Goal: Task Accomplishment & Management: Complete application form

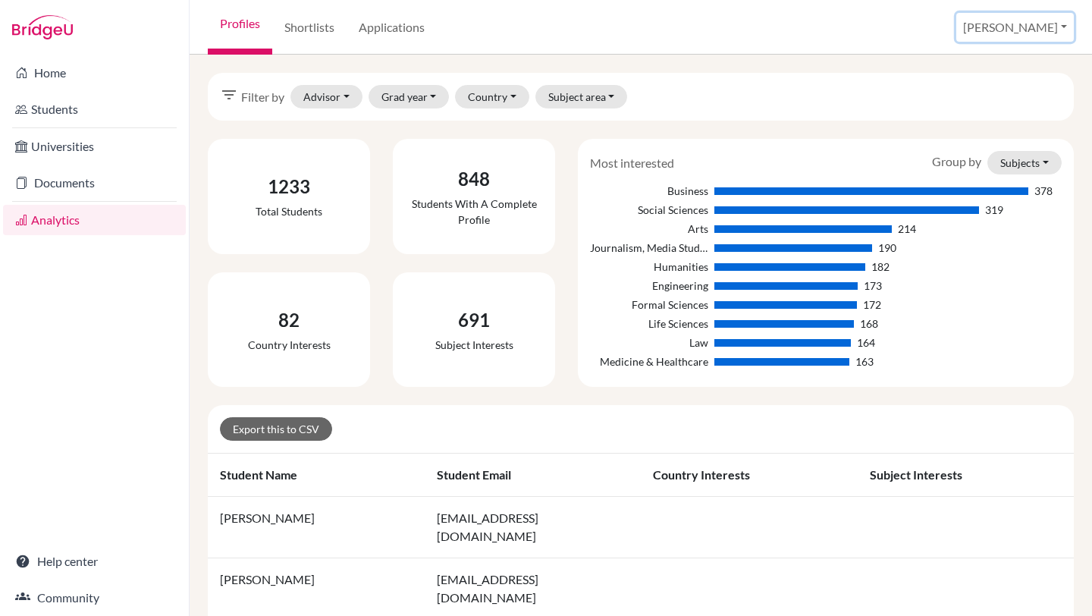
click at [1061, 27] on button "[PERSON_NAME]" at bounding box center [1015, 27] width 118 height 29
click at [1011, 88] on link "School Settings" at bounding box center [952, 86] width 120 height 24
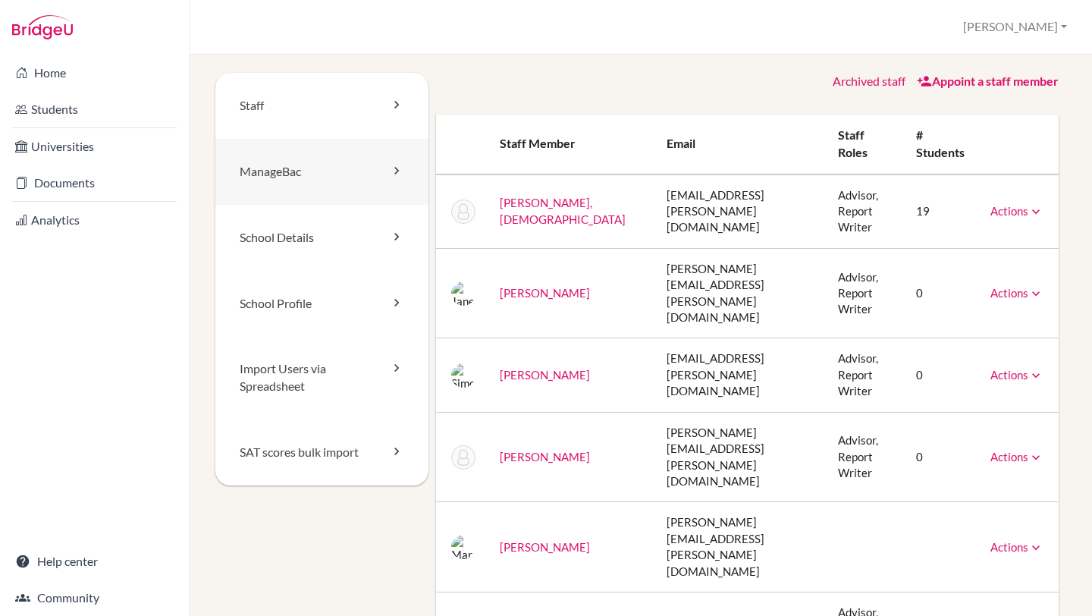
click at [327, 171] on link "ManageBac" at bounding box center [321, 172] width 213 height 66
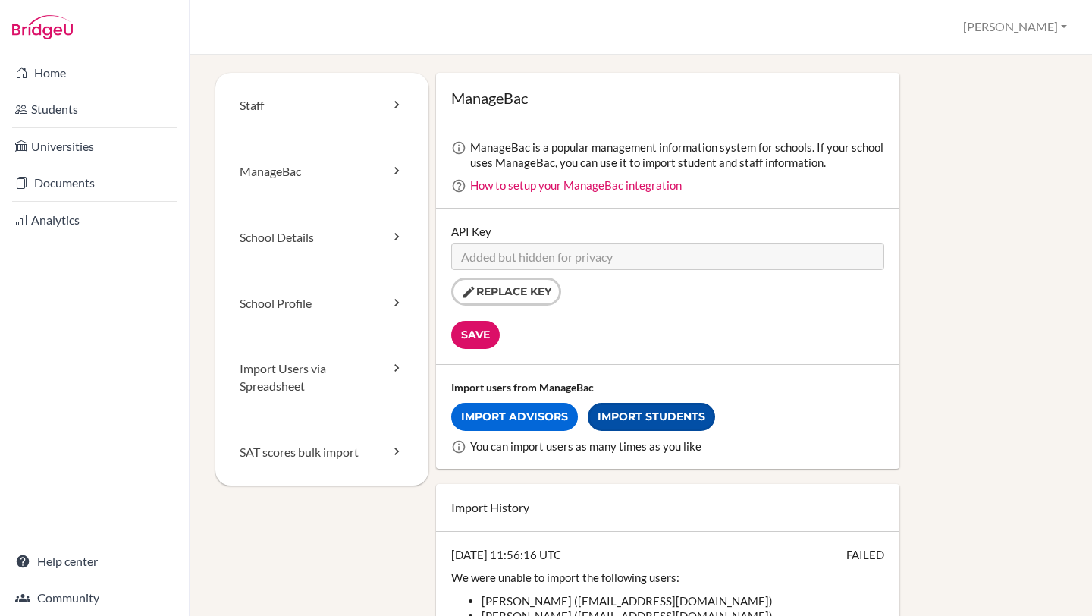
click at [612, 420] on link "Import Students" at bounding box center [651, 417] width 127 height 28
click at [542, 187] on link "How to setup your ManageBac integration" at bounding box center [576, 185] width 212 height 14
click at [300, 172] on link "ManageBac" at bounding box center [321, 172] width 213 height 66
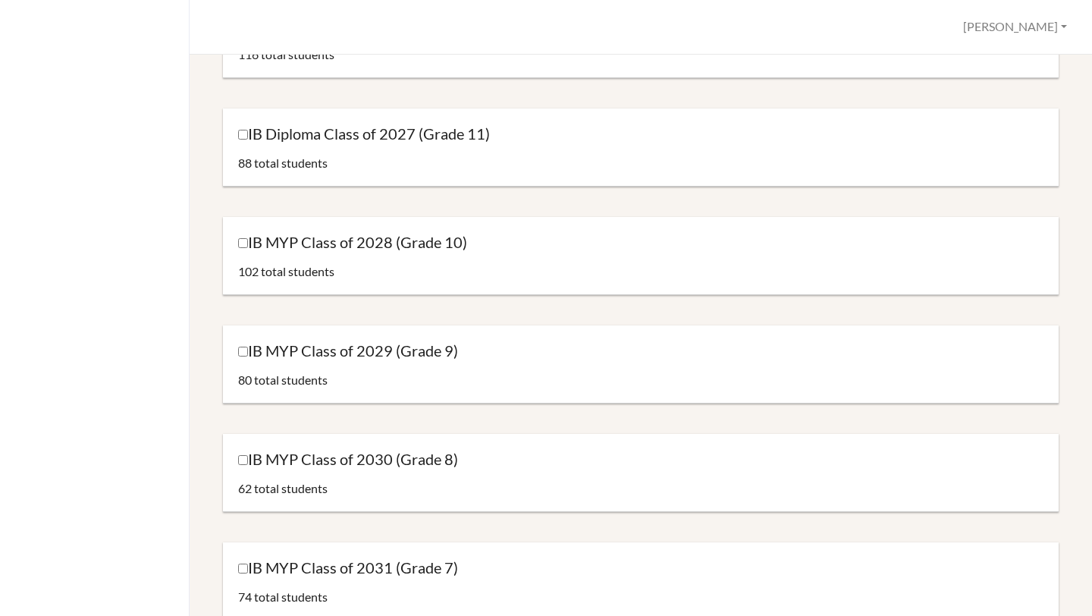
scroll to position [215, 0]
click at [243, 353] on input "IB MYP Class of 2029 (Grade 9)" at bounding box center [243, 351] width 10 height 10
checkbox input "true"
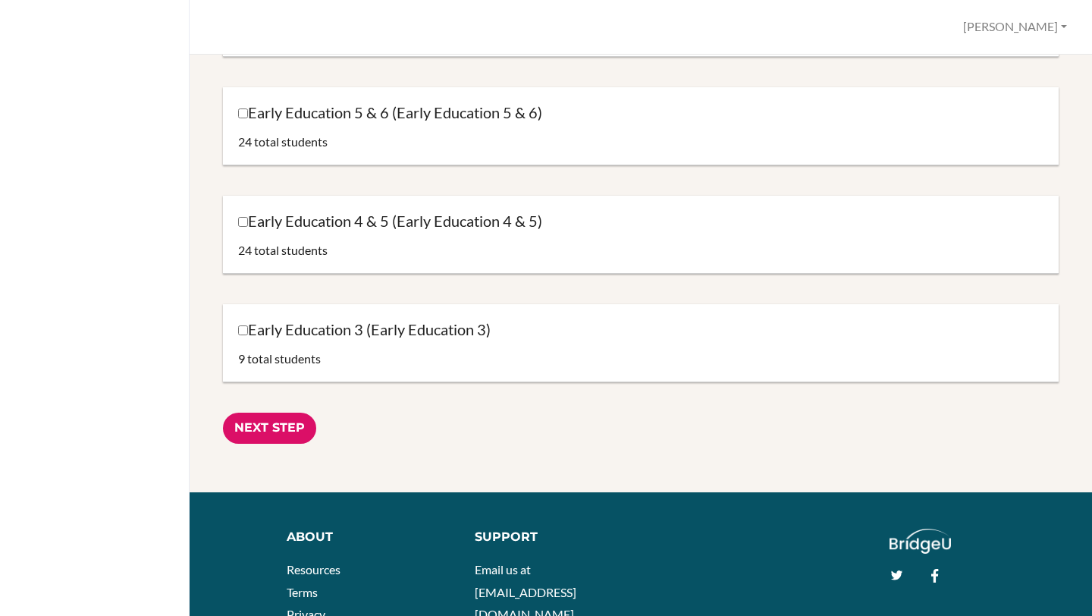
scroll to position [1551, 0]
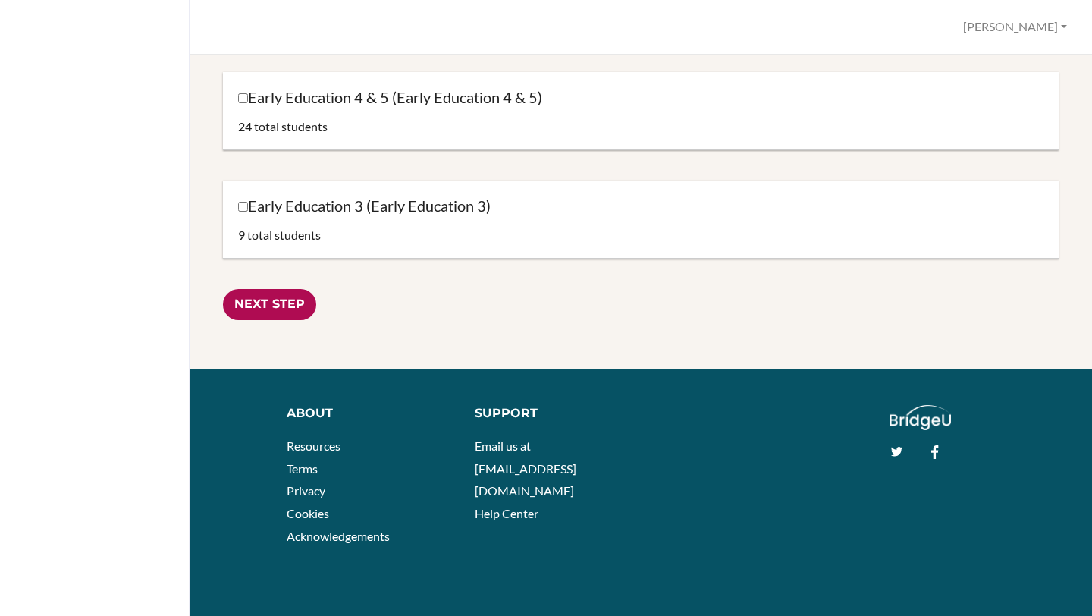
click at [256, 306] on input "Next Step" at bounding box center [269, 304] width 93 height 31
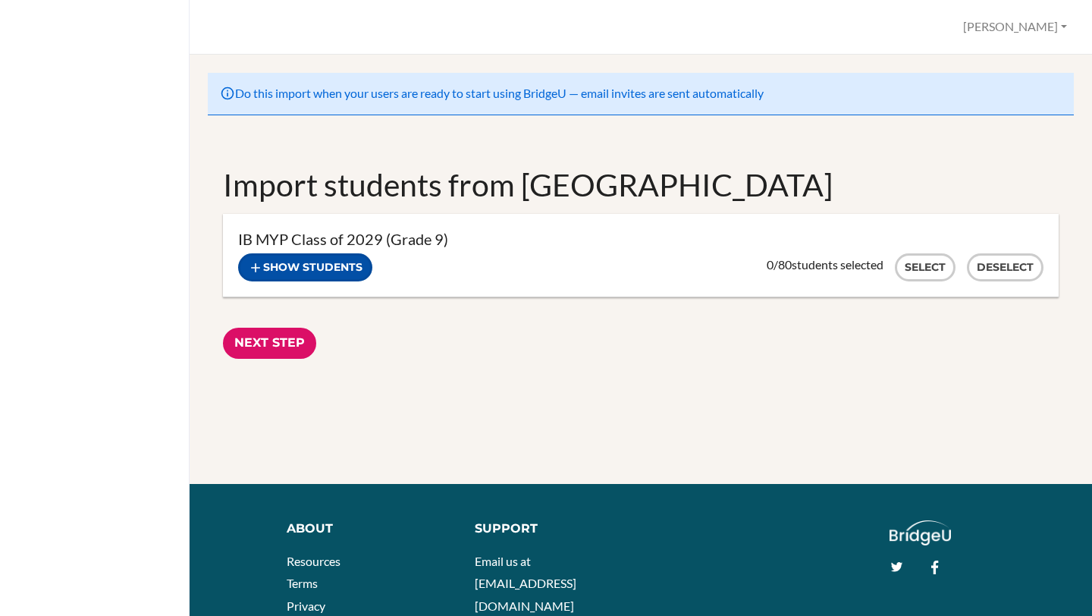
click at [256, 263] on icon "button" at bounding box center [255, 267] width 15 height 15
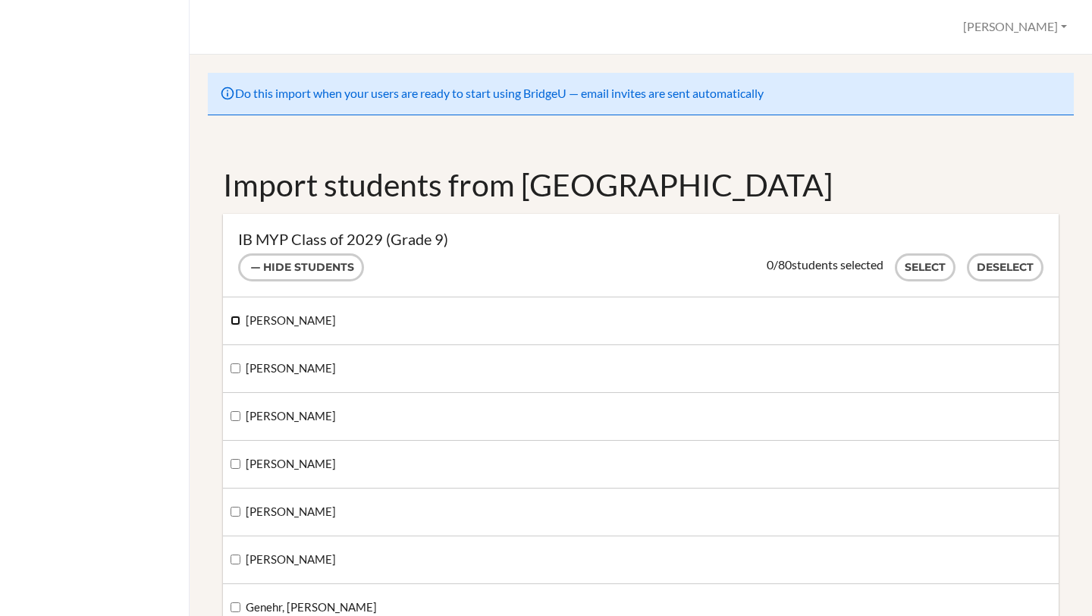
click at [233, 325] on input "Greaves, Hilda" at bounding box center [235, 320] width 10 height 10
checkbox input "true"
click at [234, 366] on input "[PERSON_NAME]" at bounding box center [235, 368] width 10 height 10
checkbox input "true"
click at [234, 409] on label "[PERSON_NAME]" at bounding box center [282, 416] width 105 height 17
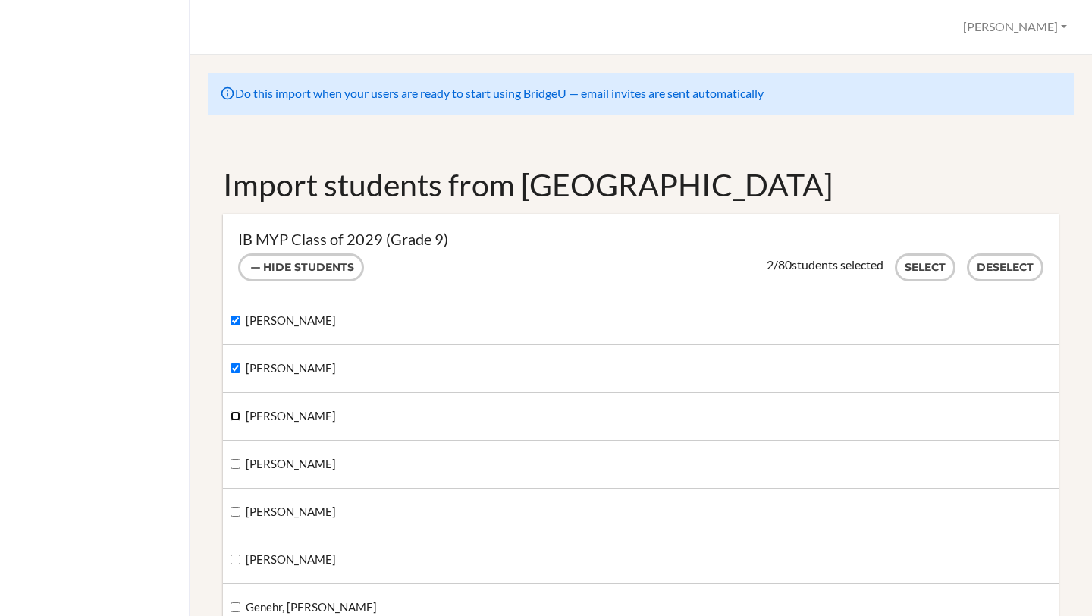
click at [234, 411] on input "[PERSON_NAME]" at bounding box center [235, 416] width 10 height 10
checkbox input "true"
click at [234, 468] on input "[PERSON_NAME]" at bounding box center [235, 464] width 10 height 10
checkbox input "true"
click at [237, 507] on input "[PERSON_NAME]" at bounding box center [235, 511] width 10 height 10
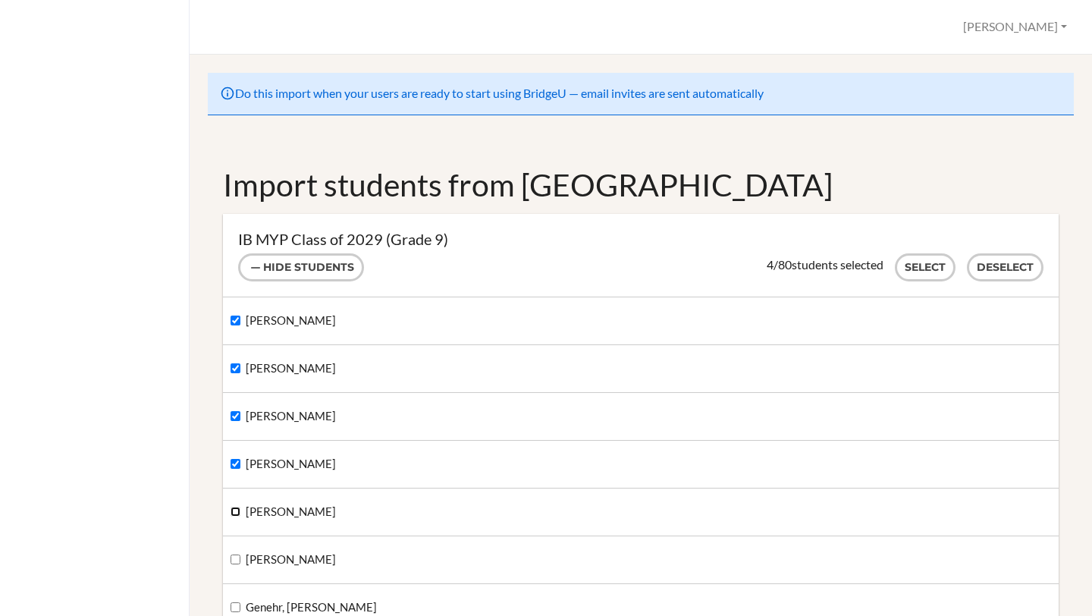
checkbox input "true"
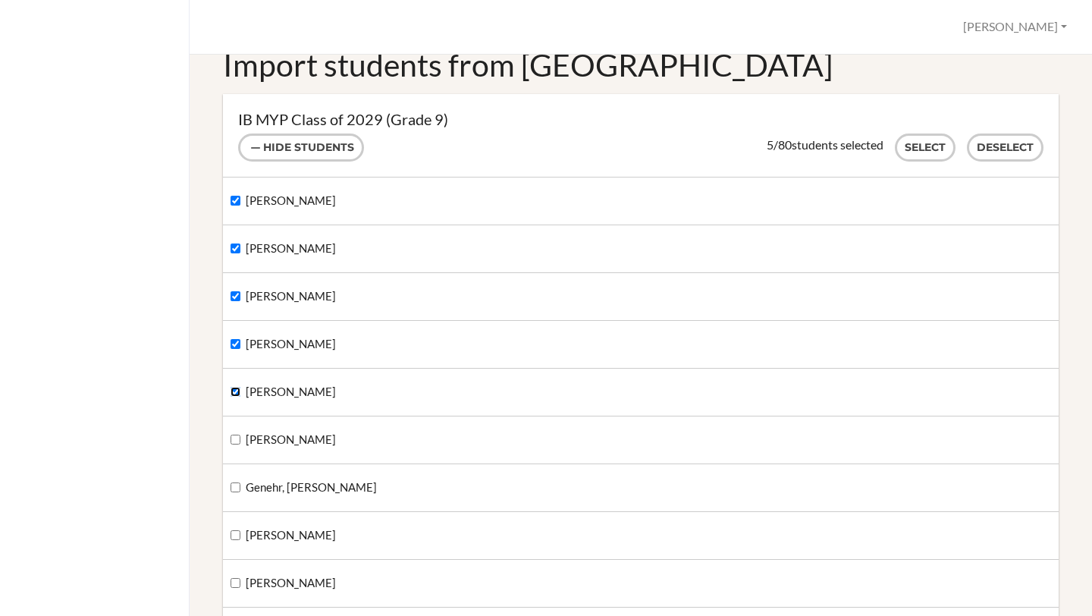
scroll to position [128, 0]
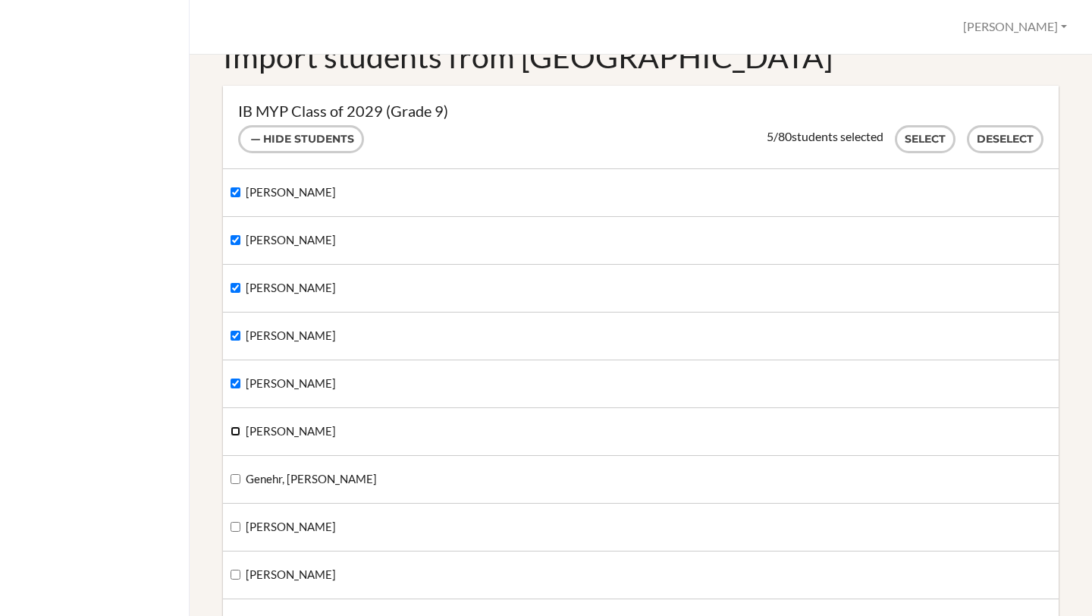
click at [233, 431] on input "[PERSON_NAME]" at bounding box center [235, 431] width 10 height 10
checkbox input "true"
click at [234, 479] on input "Genehr, [PERSON_NAME]" at bounding box center [235, 479] width 10 height 10
checkbox input "true"
click at [234, 524] on input "[PERSON_NAME]" at bounding box center [235, 527] width 10 height 10
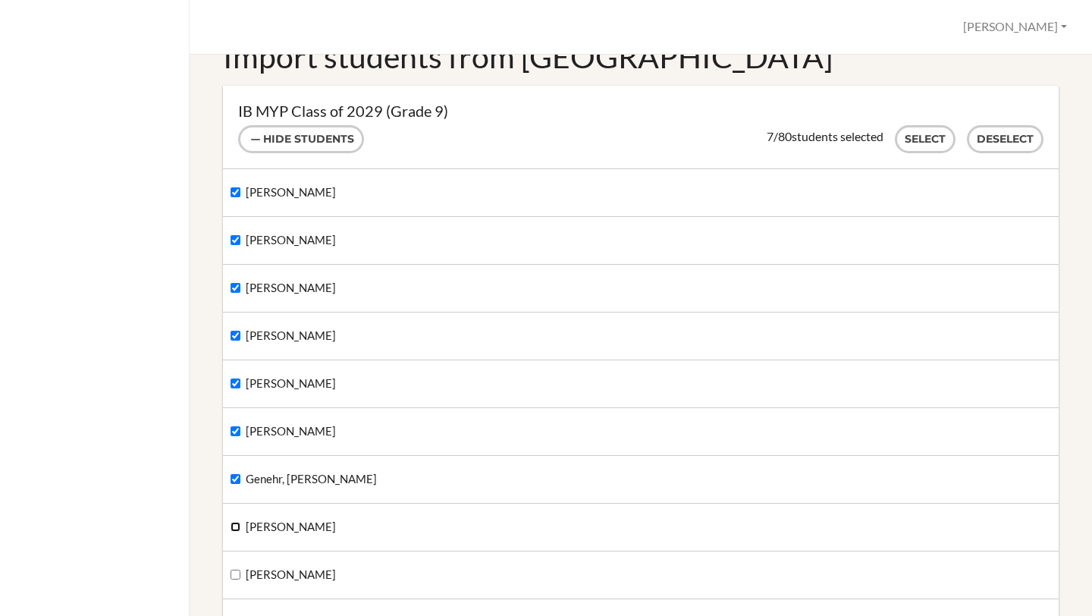
checkbox input "true"
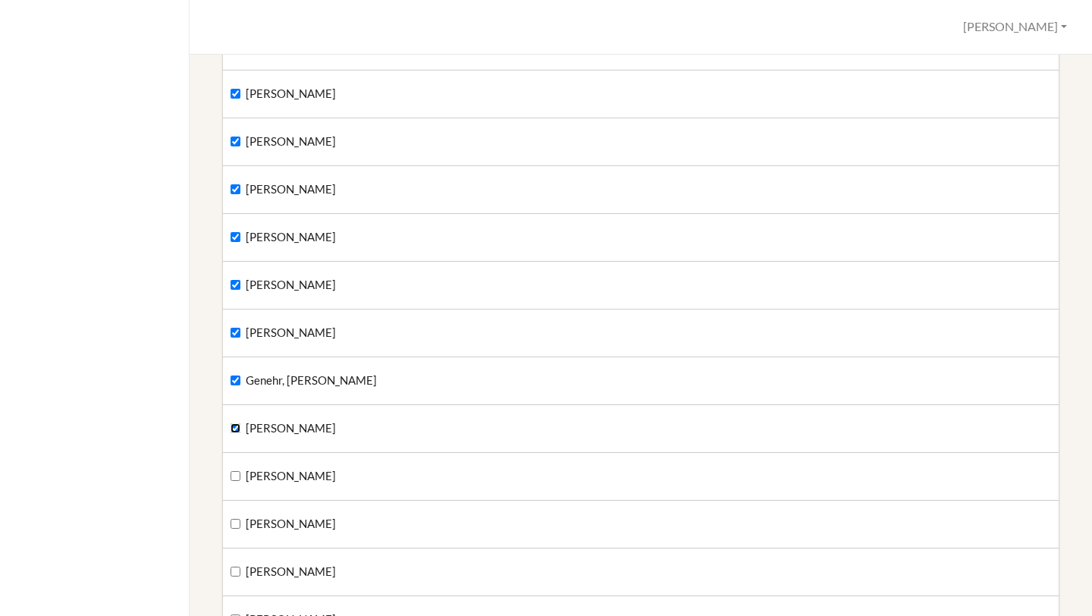
scroll to position [230, 0]
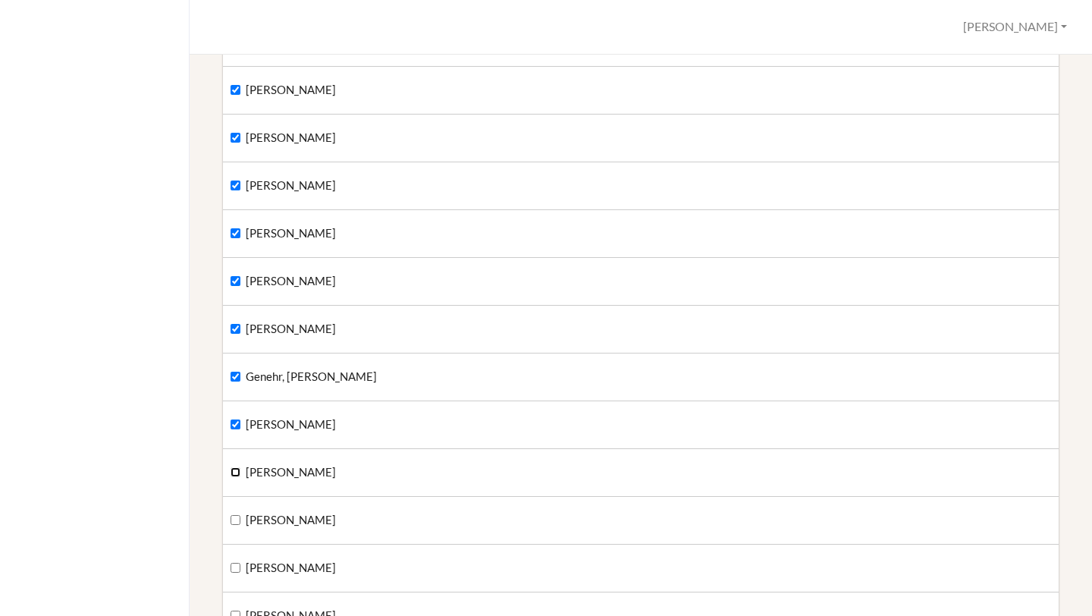
click at [234, 474] on input "[PERSON_NAME]" at bounding box center [235, 472] width 10 height 10
checkbox input "true"
click at [237, 528] on label "[PERSON_NAME]" at bounding box center [282, 520] width 105 height 17
click at [237, 525] on input "[PERSON_NAME]" at bounding box center [235, 520] width 10 height 10
checkbox input "true"
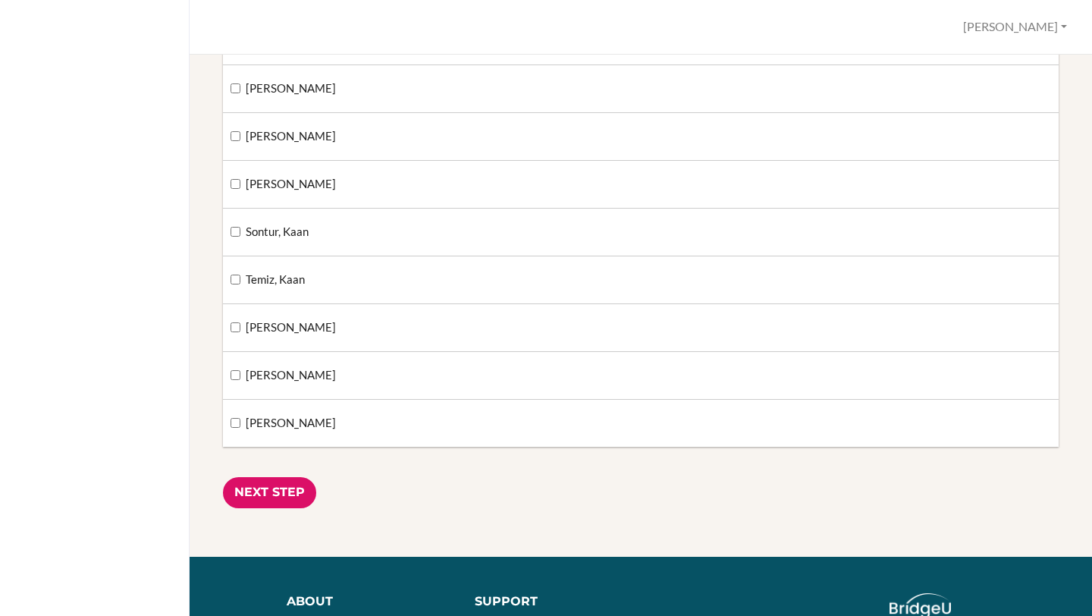
scroll to position [3860, 0]
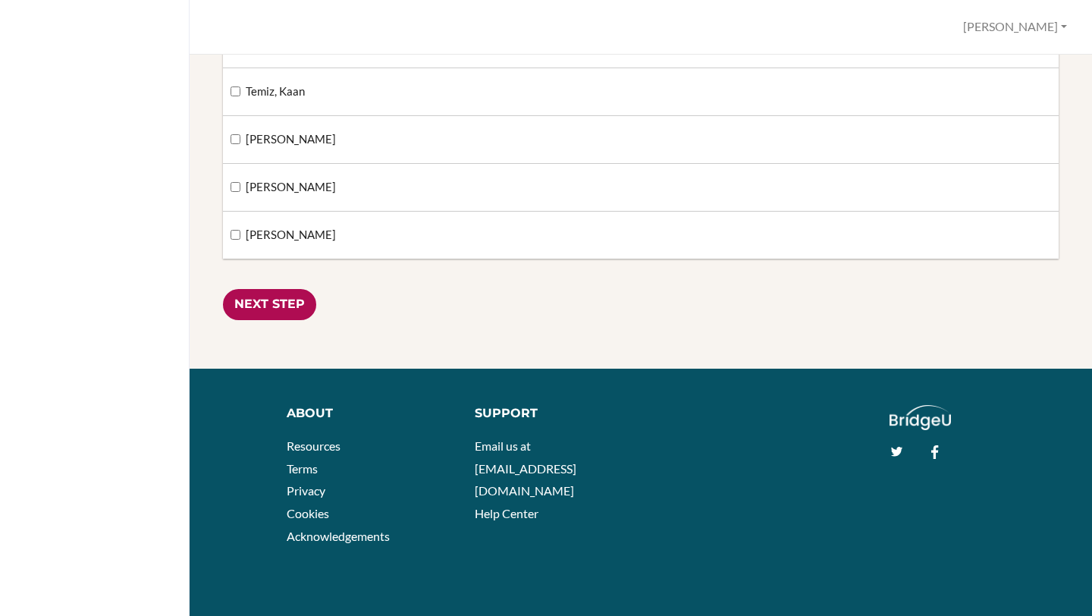
click at [277, 300] on input "Next Step" at bounding box center [269, 304] width 93 height 31
click at [246, 301] on input "Next Step" at bounding box center [269, 304] width 93 height 31
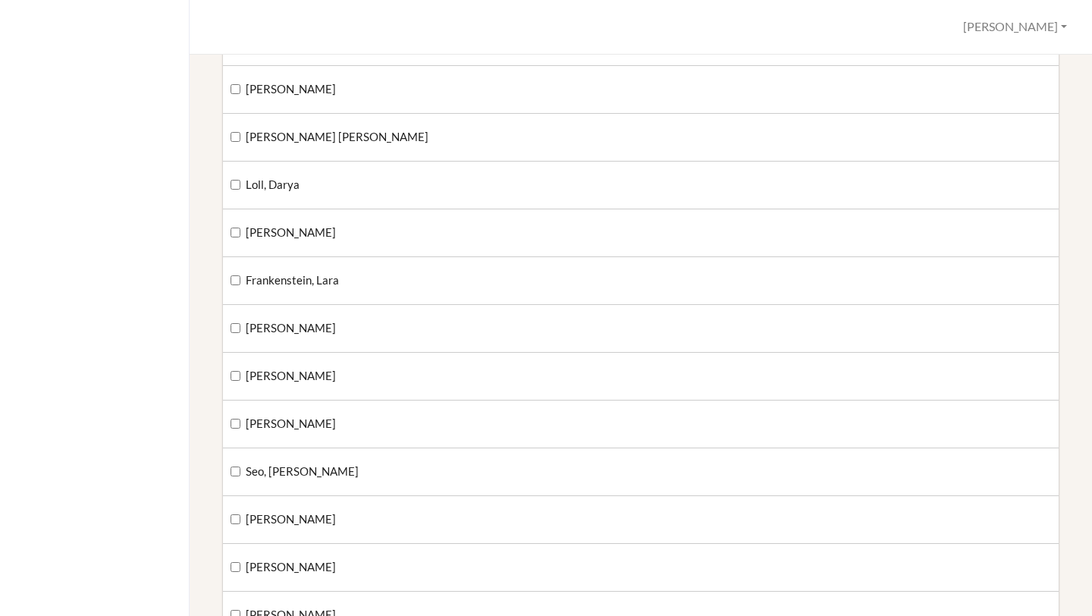
scroll to position [0, 0]
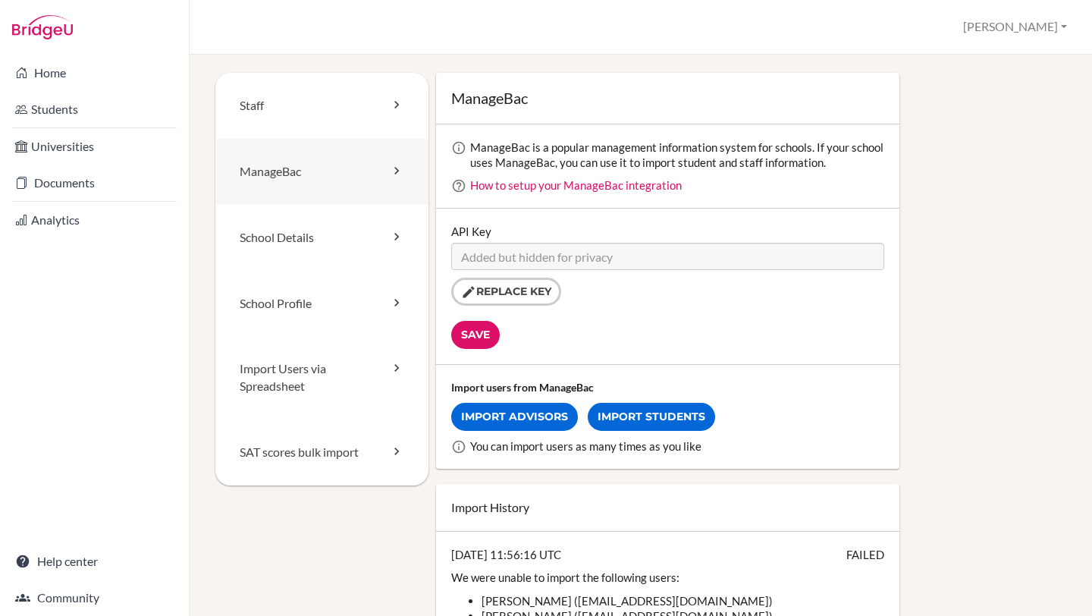
click at [395, 170] on icon at bounding box center [396, 170] width 15 height 15
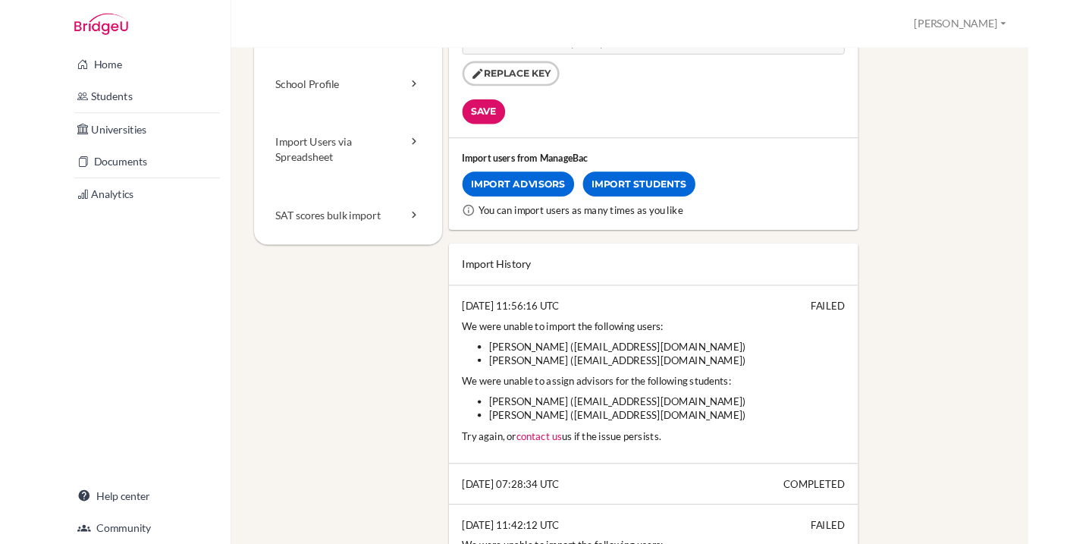
scroll to position [205, 0]
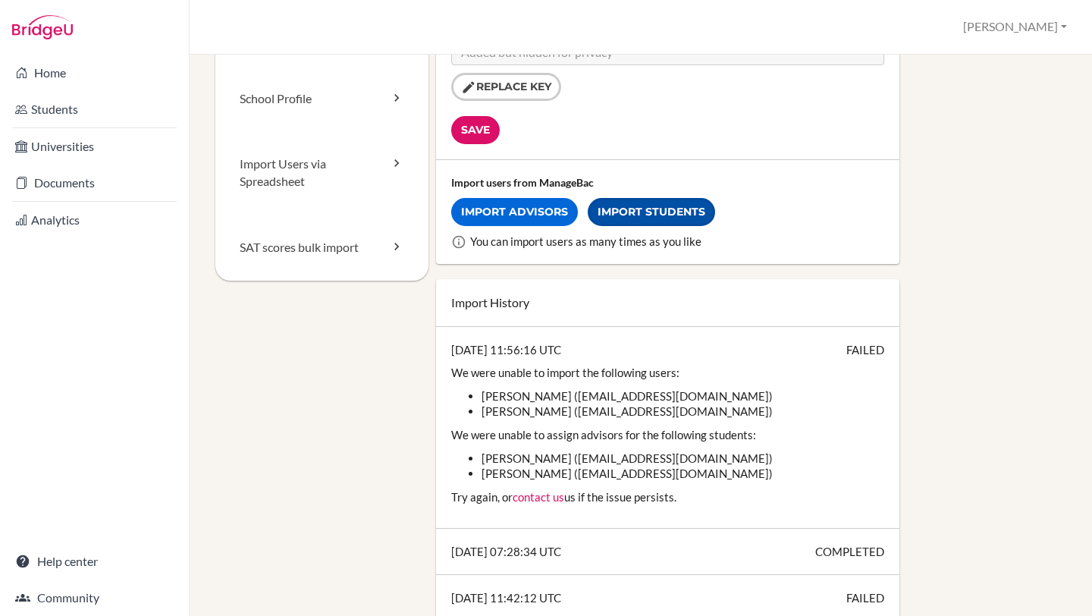
click at [626, 215] on link "Import Students" at bounding box center [651, 212] width 127 height 28
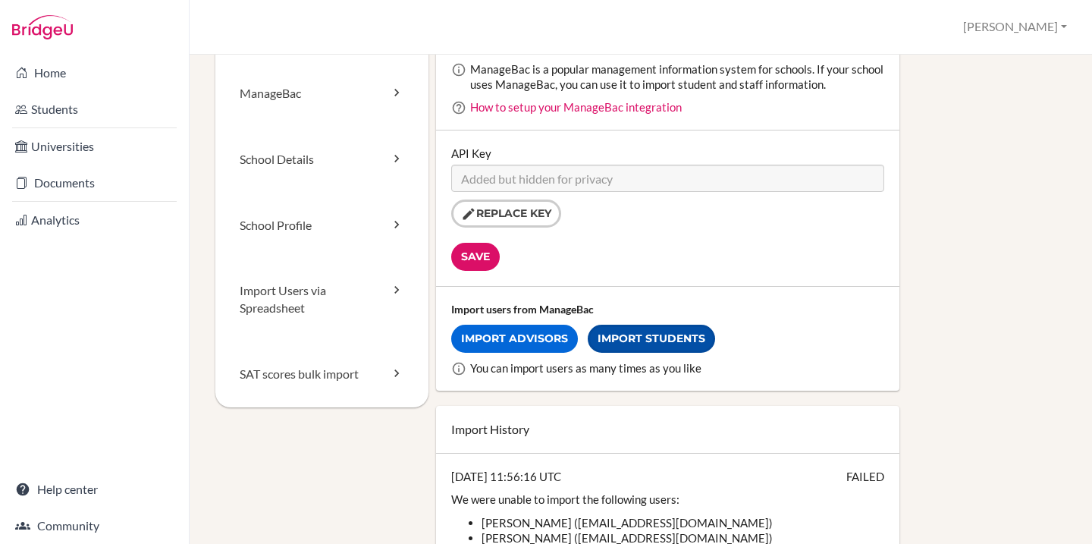
scroll to position [77, 0]
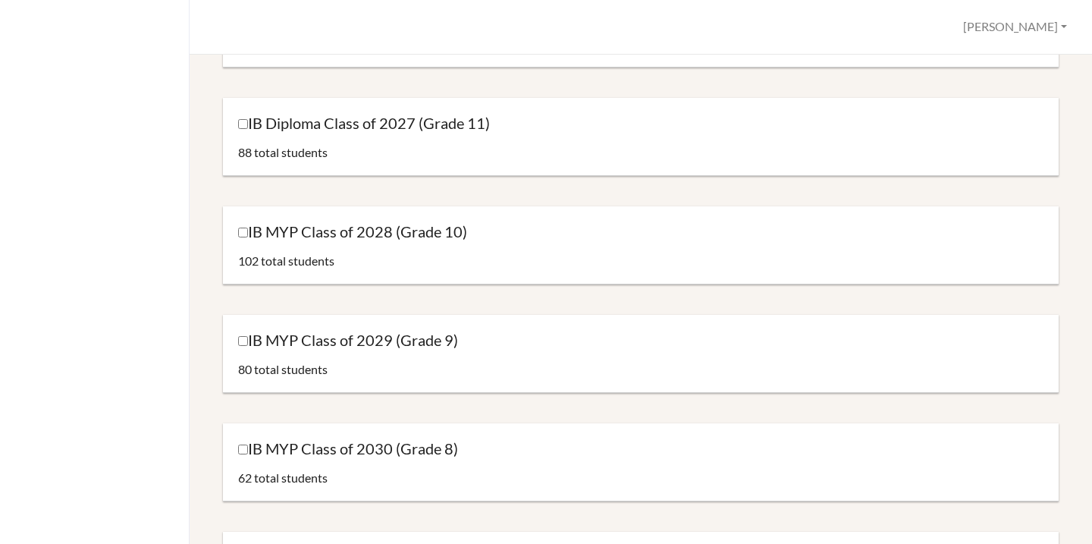
scroll to position [224, 0]
click at [242, 341] on input "IB MYP Class of 2029 (Grade 9)" at bounding box center [243, 342] width 10 height 10
checkbox input "true"
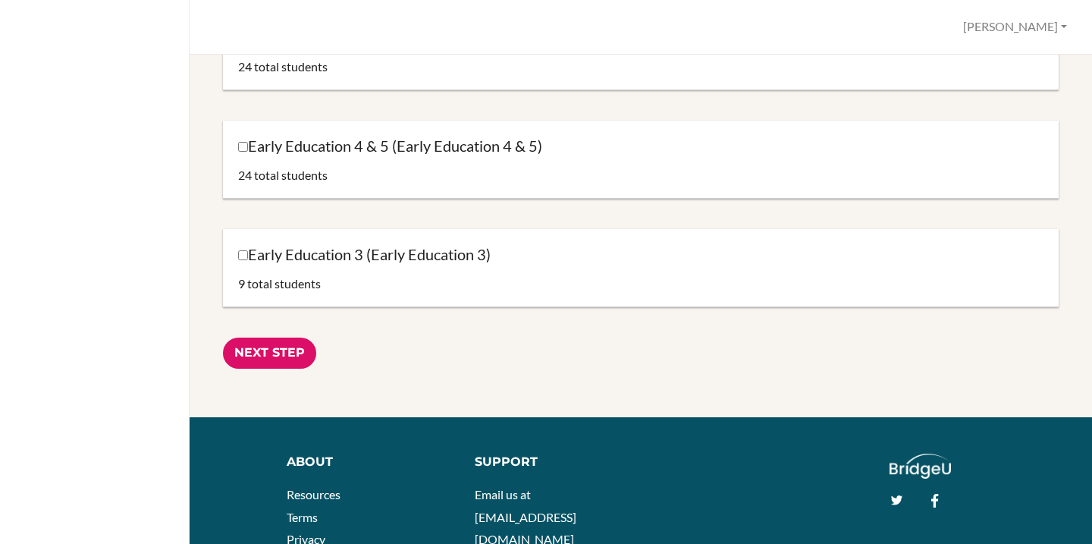
scroll to position [1504, 0]
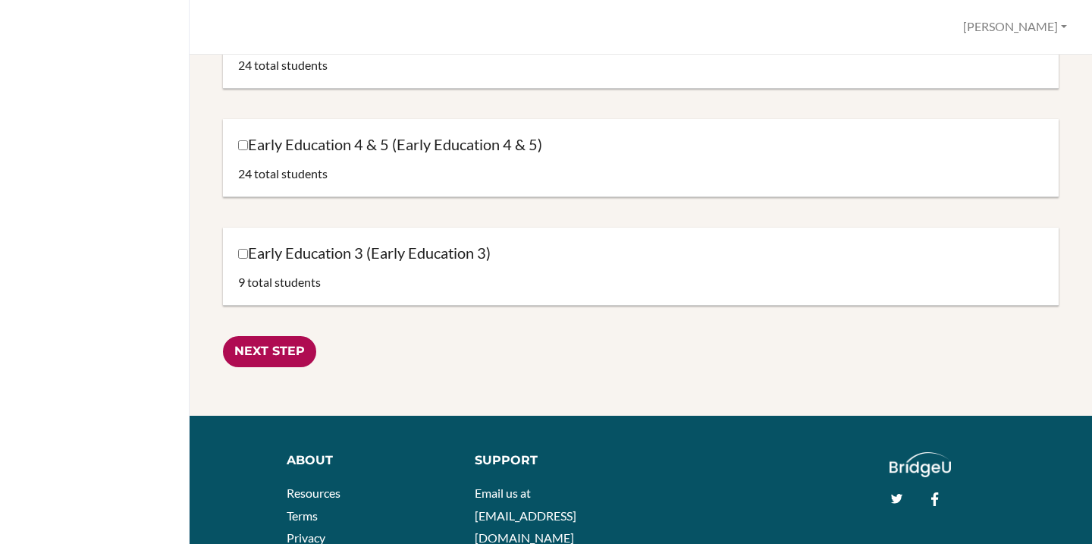
click at [257, 358] on input "Next Step" at bounding box center [269, 351] width 93 height 31
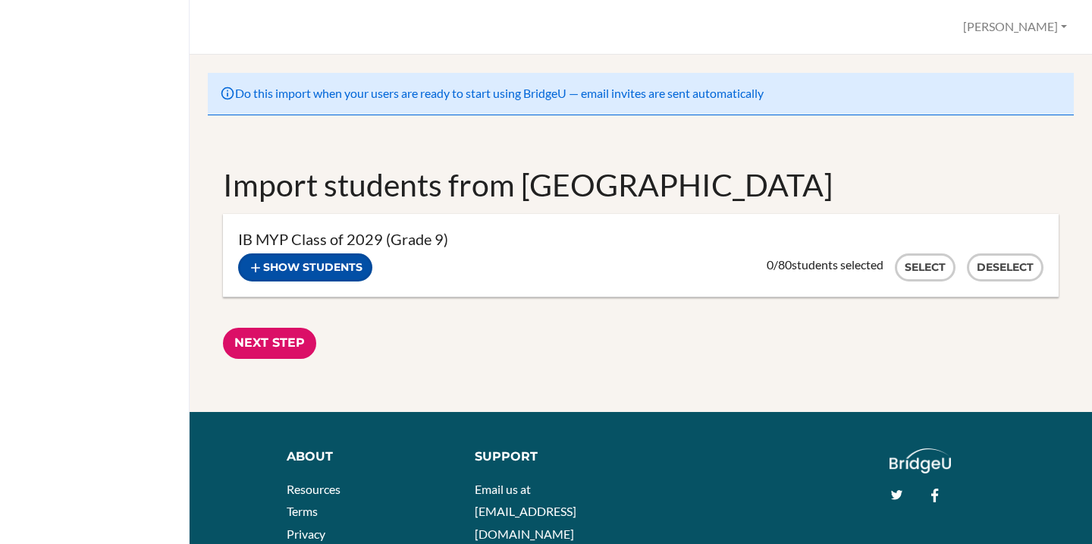
click at [304, 268] on button "Show students" at bounding box center [305, 267] width 134 height 28
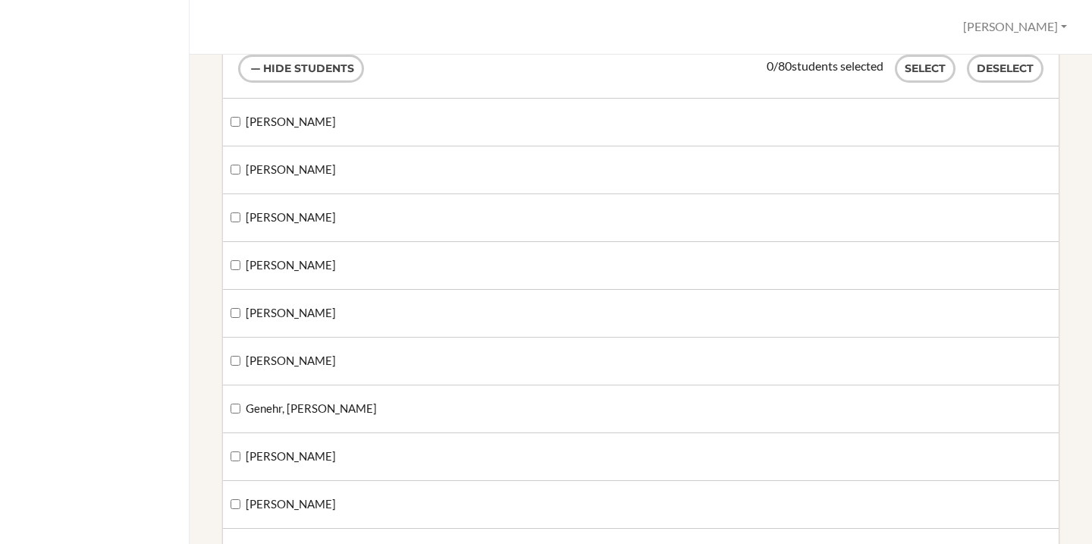
scroll to position [200, 0]
click at [237, 125] on input "[PERSON_NAME]" at bounding box center [235, 120] width 10 height 10
checkbox input "true"
click at [238, 171] on input "[PERSON_NAME]" at bounding box center [235, 168] width 10 height 10
checkbox input "true"
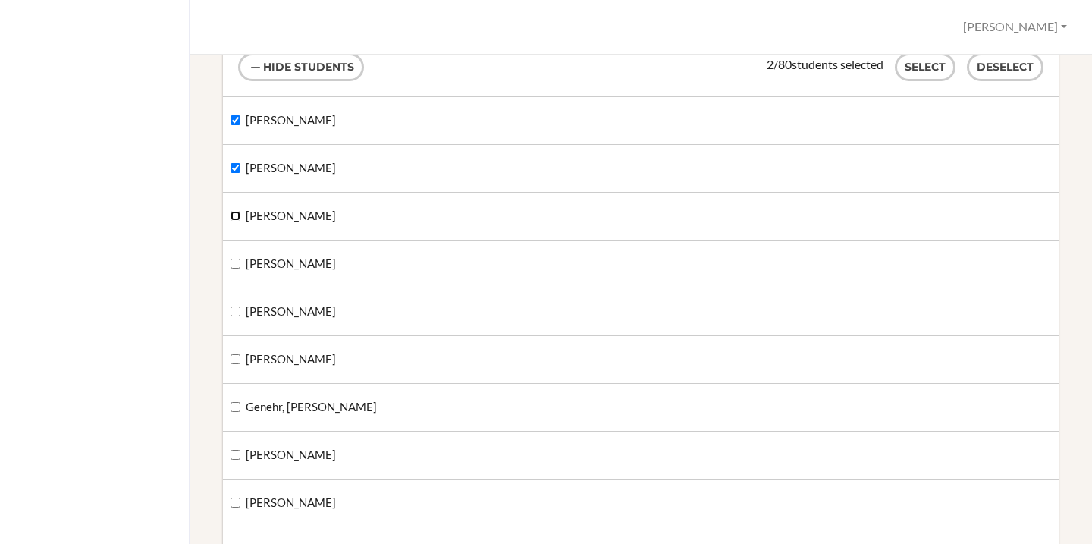
click at [236, 216] on input "[PERSON_NAME]" at bounding box center [235, 216] width 10 height 10
checkbox input "true"
click at [231, 270] on label "[PERSON_NAME]" at bounding box center [282, 263] width 105 height 17
click at [231, 268] on input "[PERSON_NAME]" at bounding box center [235, 264] width 10 height 10
checkbox input "true"
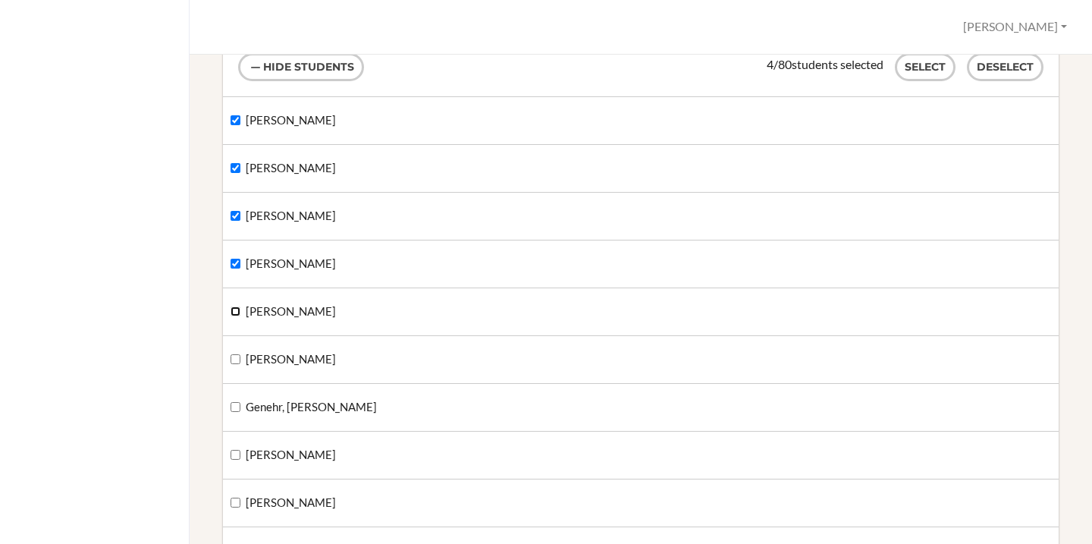
click at [234, 309] on input "[PERSON_NAME]" at bounding box center [235, 311] width 10 height 10
checkbox input "true"
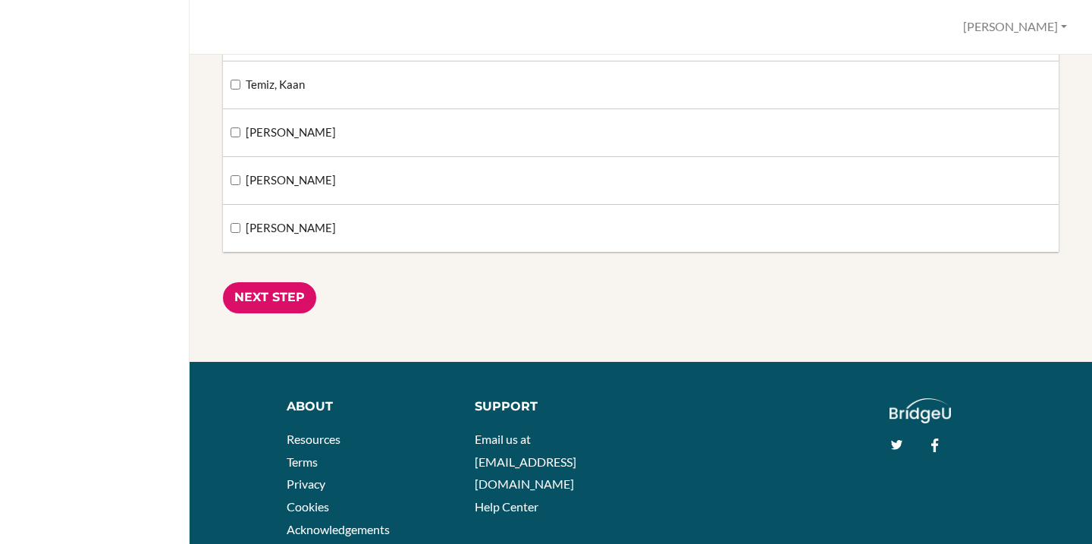
scroll to position [3932, 0]
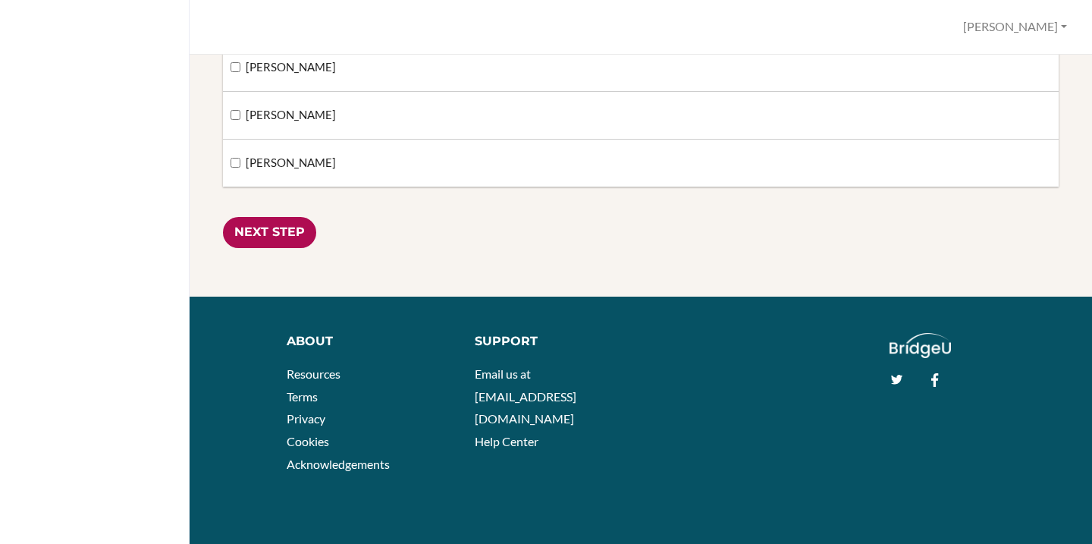
click at [239, 225] on input "Next Step" at bounding box center [269, 232] width 93 height 31
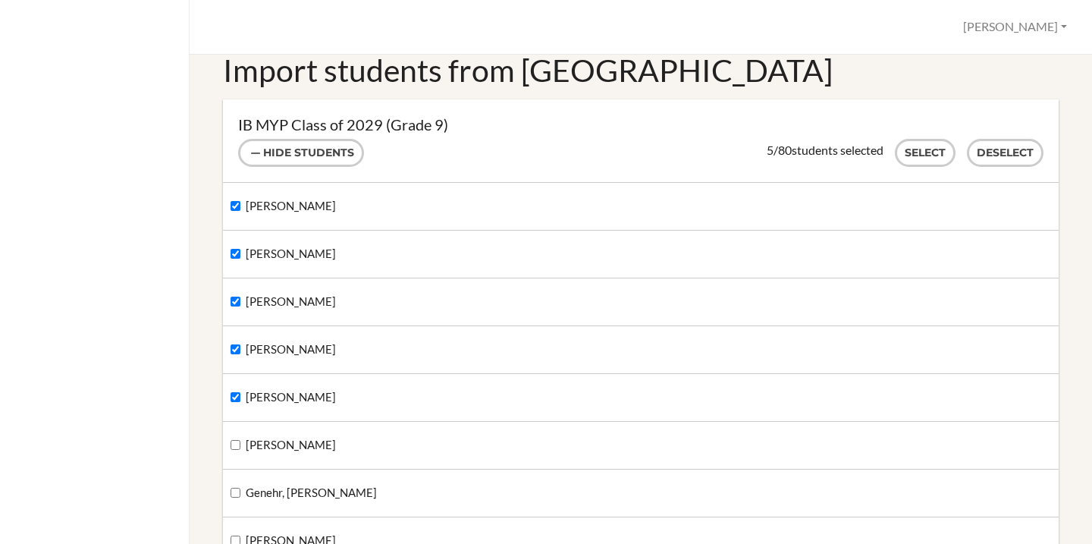
scroll to position [118, 0]
